Goal: Find specific page/section: Find specific page/section

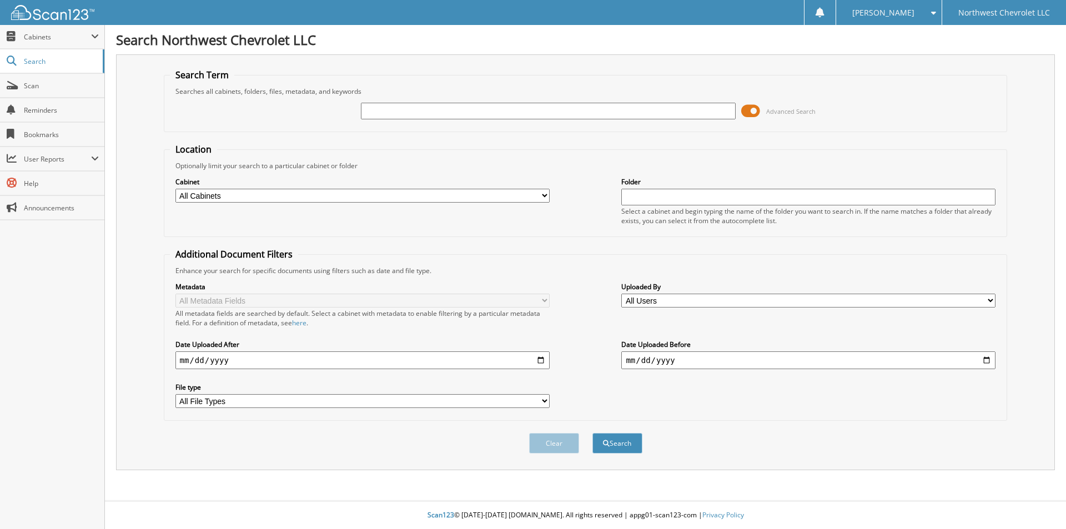
click at [516, 114] on input "text" at bounding box center [548, 111] width 374 height 17
type input "74192"
click at [592, 433] on button "Search" at bounding box center [617, 443] width 50 height 21
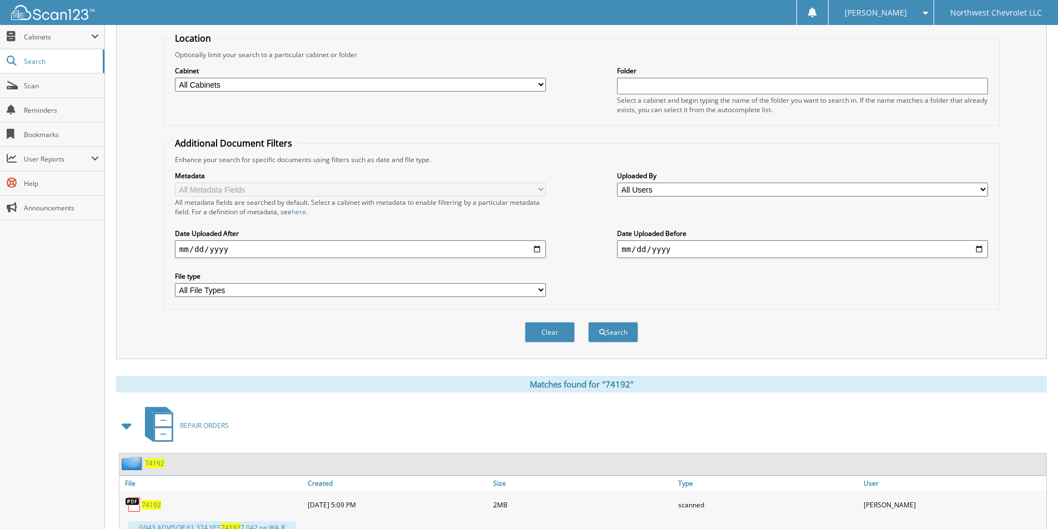
scroll to position [167, 0]
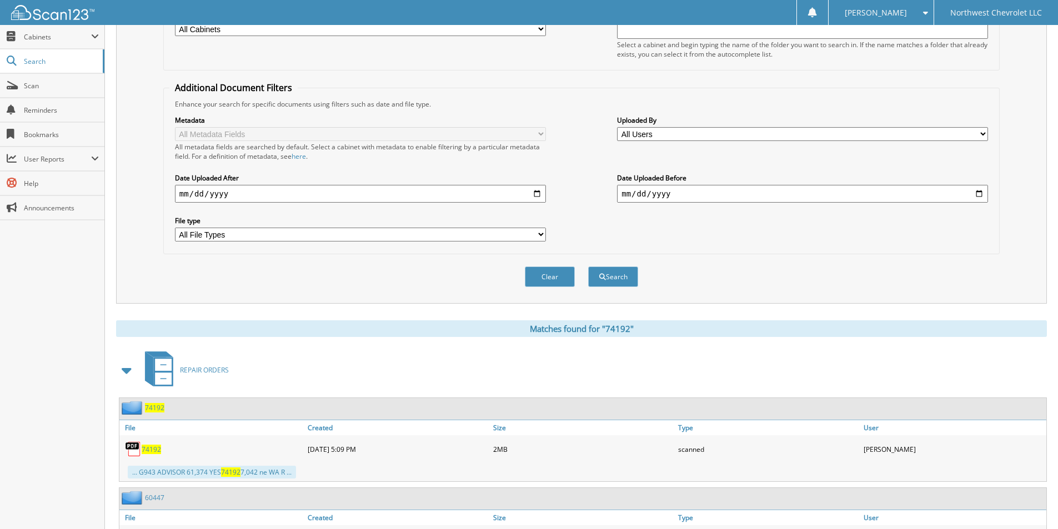
click at [151, 451] on span "74192" at bounding box center [151, 449] width 19 height 9
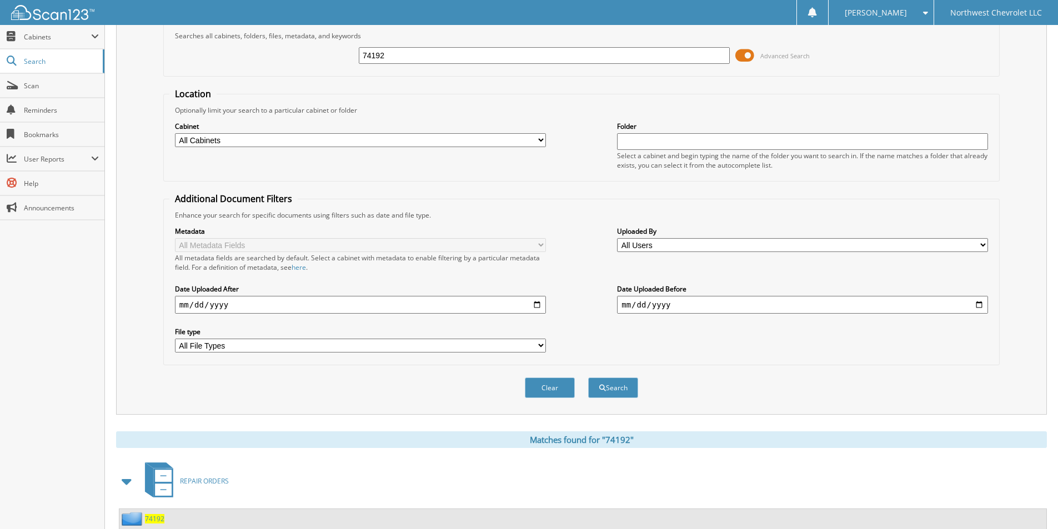
scroll to position [0, 0]
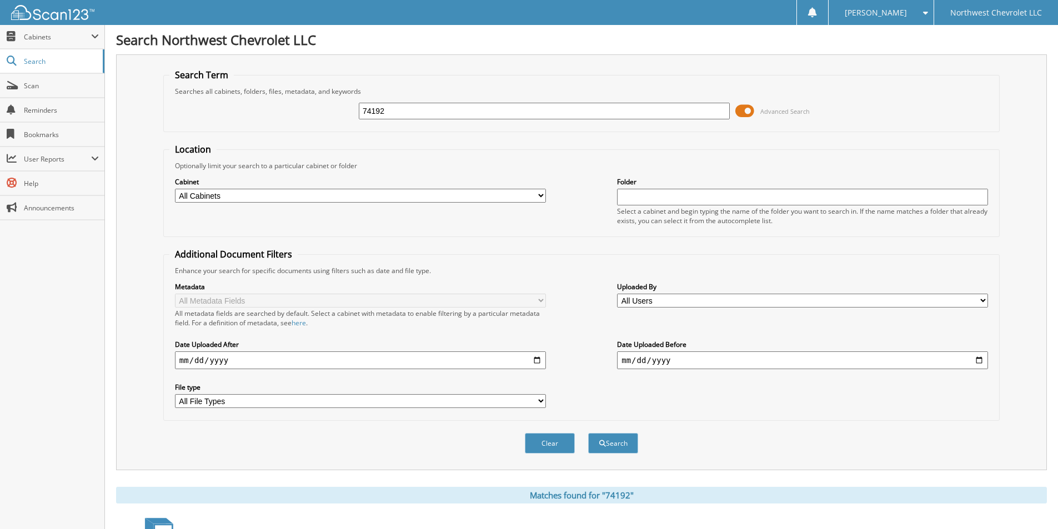
click at [749, 114] on span at bounding box center [744, 111] width 19 height 17
